Goal: Transaction & Acquisition: Purchase product/service

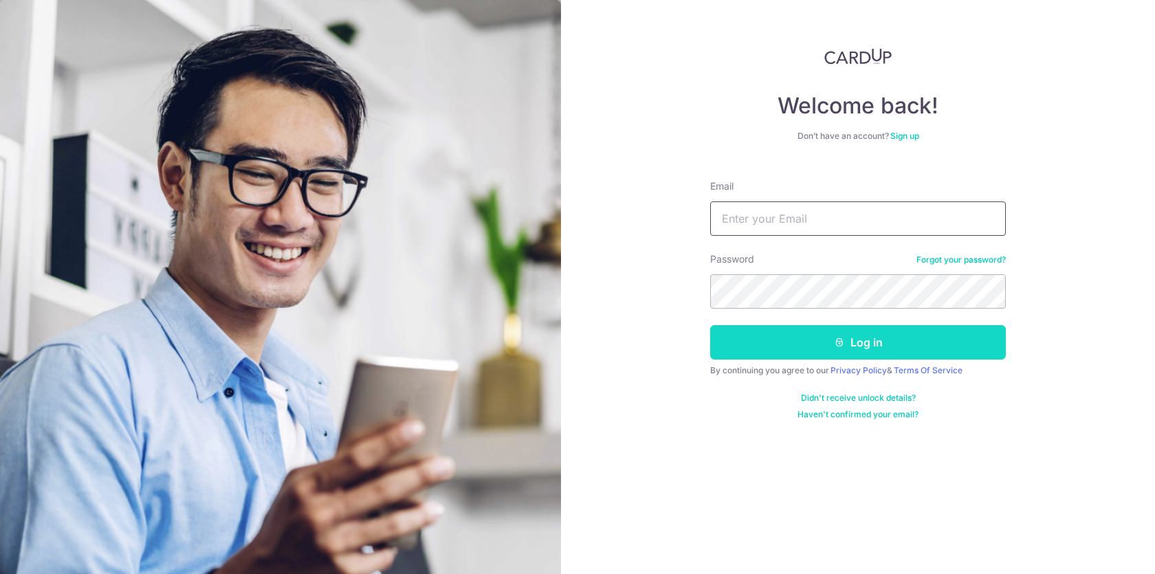
type input "[EMAIL_ADDRESS][DOMAIN_NAME]"
click at [834, 344] on icon "submit" at bounding box center [839, 342] width 11 height 11
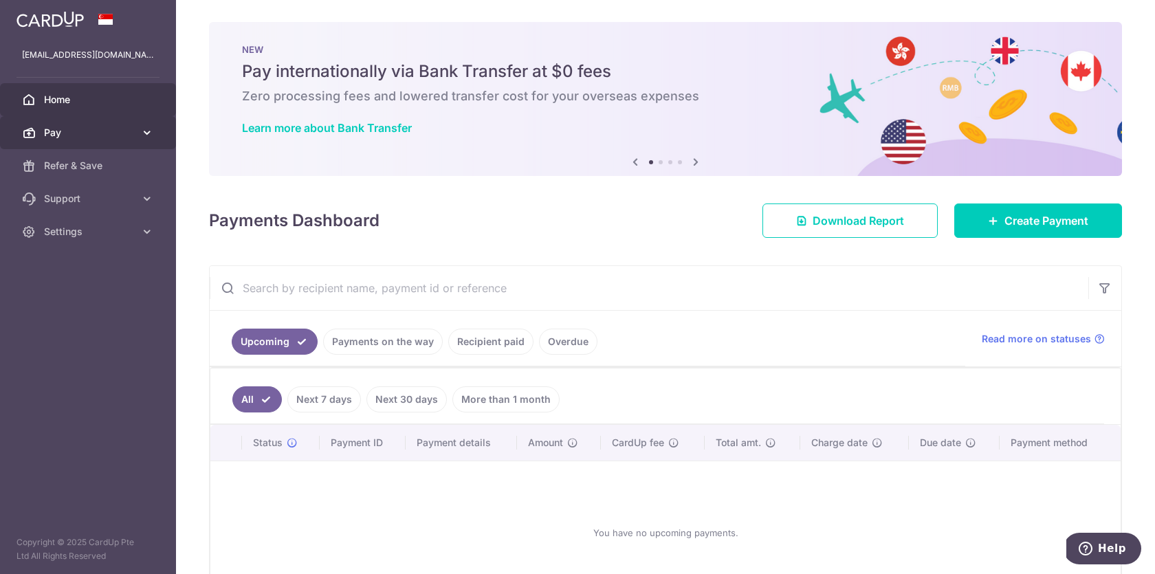
click at [133, 129] on span "Pay" at bounding box center [89, 133] width 91 height 14
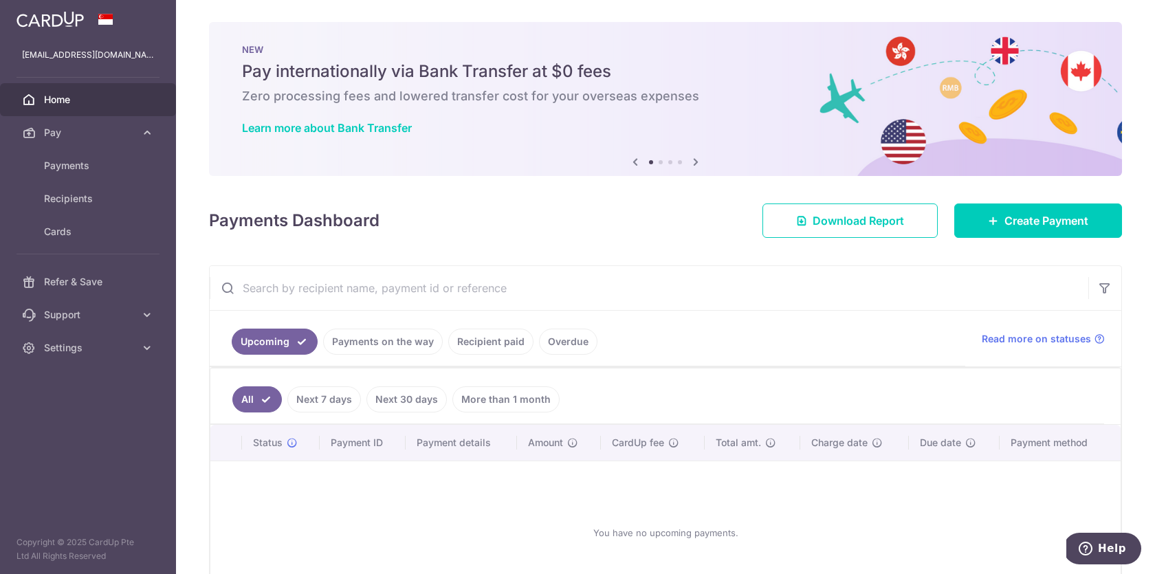
click at [105, 168] on div at bounding box center [583, 289] width 1166 height 579
click at [90, 172] on span "Payments" at bounding box center [89, 166] width 91 height 14
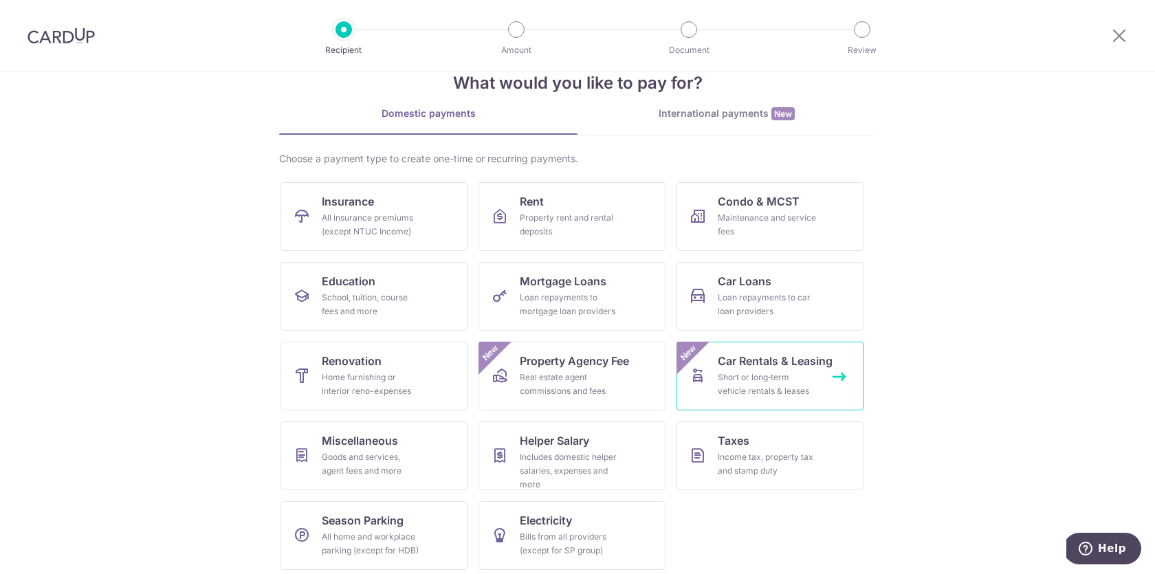
scroll to position [41, 0]
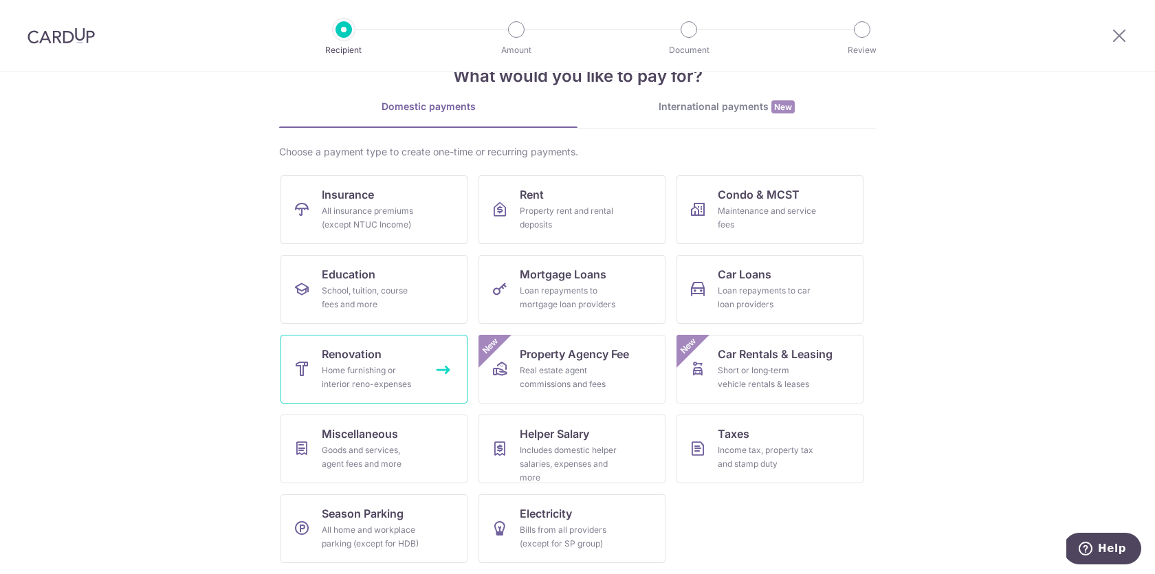
click at [362, 364] on div "Home furnishing or interior reno-expenses" at bounding box center [371, 377] width 99 height 27
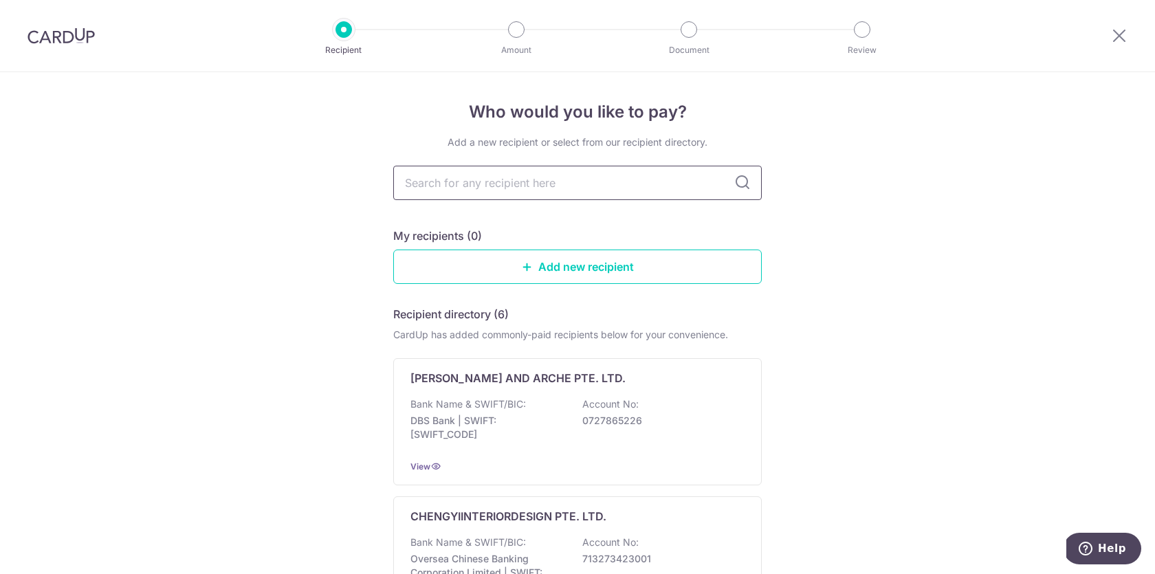
click at [600, 179] on input "text" at bounding box center [577, 183] width 368 height 34
type input "ascee"
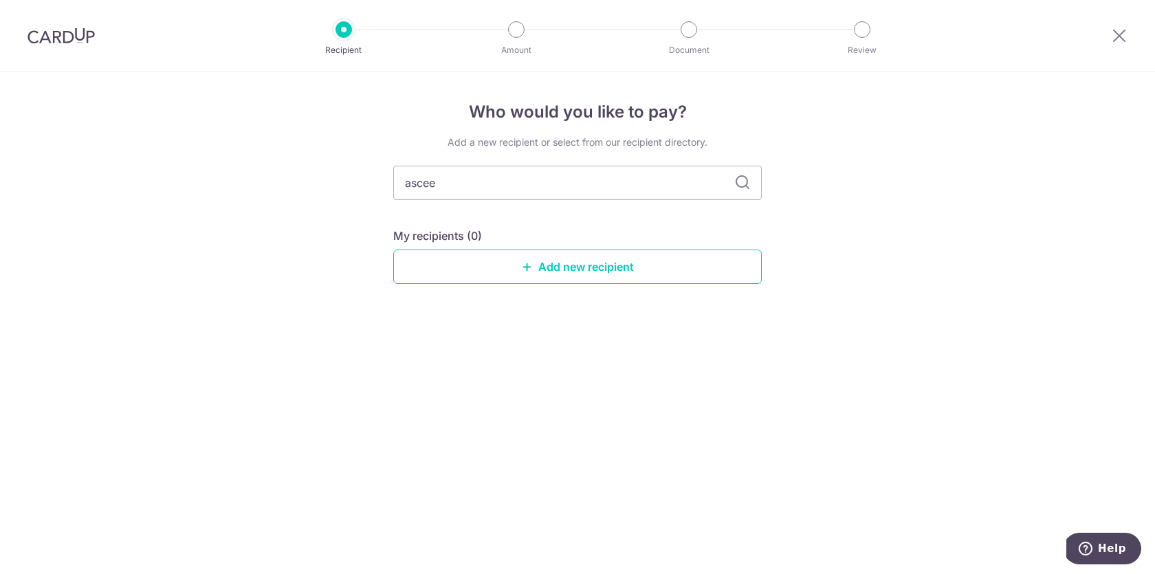
type input "asce"
type input "ascend"
click at [739, 179] on icon at bounding box center [742, 183] width 16 height 16
click at [664, 276] on link "Add new recipient" at bounding box center [577, 266] width 368 height 34
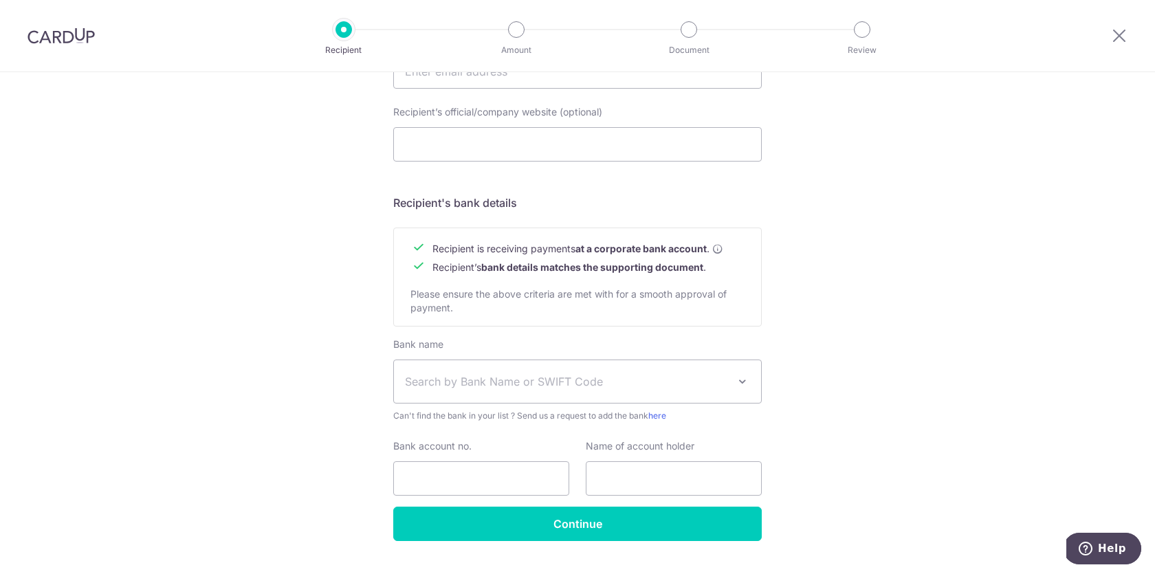
scroll to position [532, 0]
